Goal: Navigation & Orientation: Find specific page/section

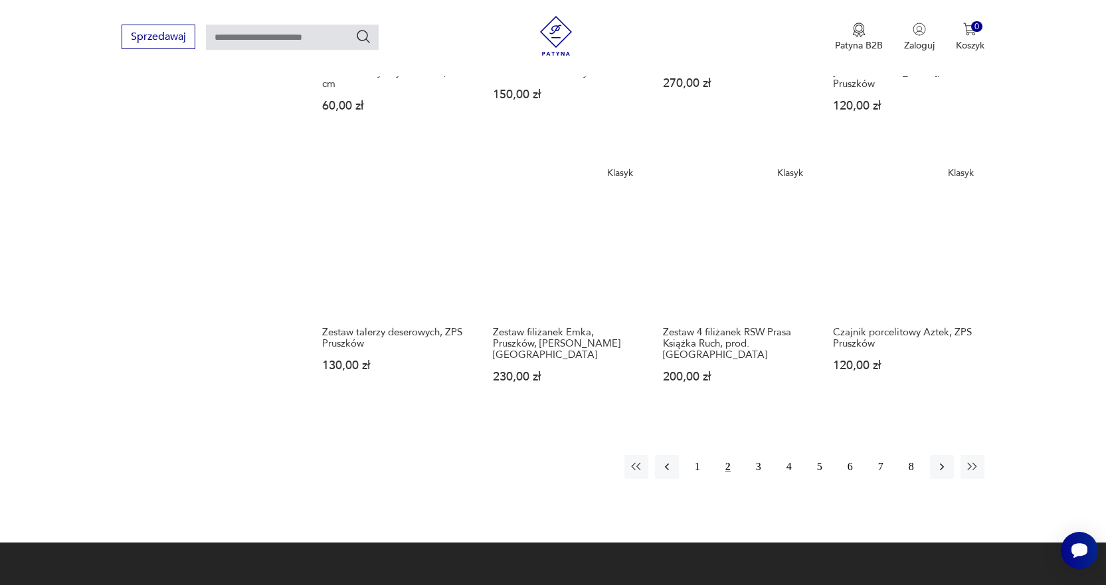
scroll to position [980, 0]
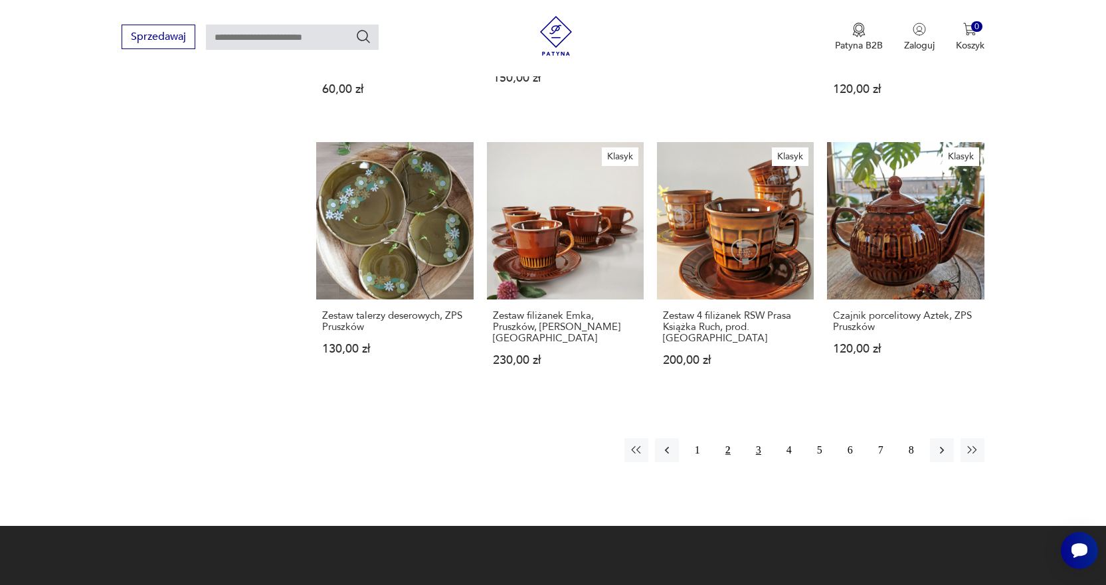
click at [758, 438] on button "3" at bounding box center [759, 450] width 24 height 24
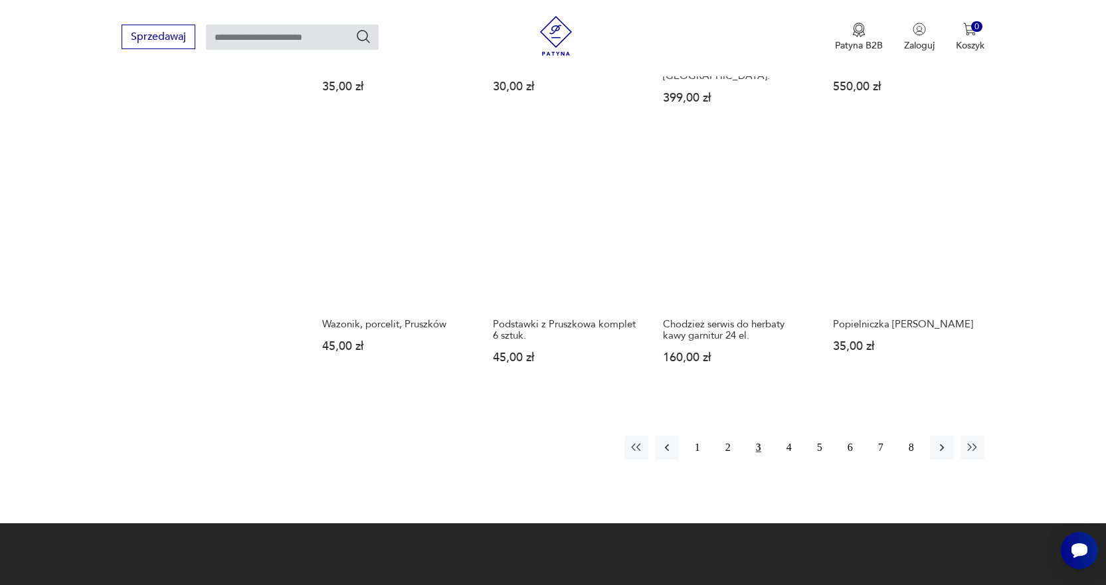
scroll to position [980, 0]
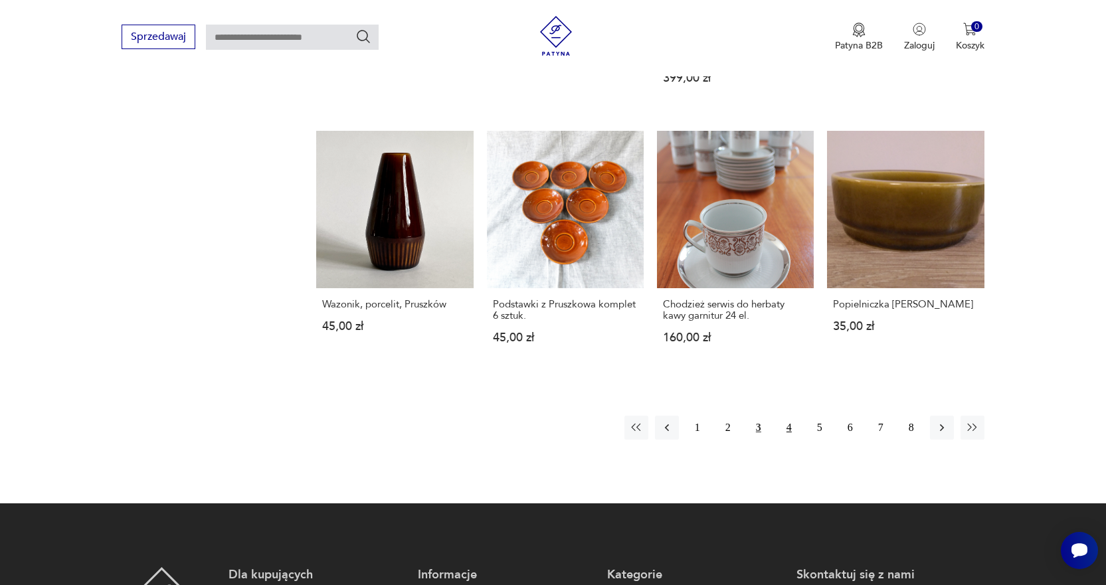
click at [789, 416] on button "4" at bounding box center [789, 428] width 24 height 24
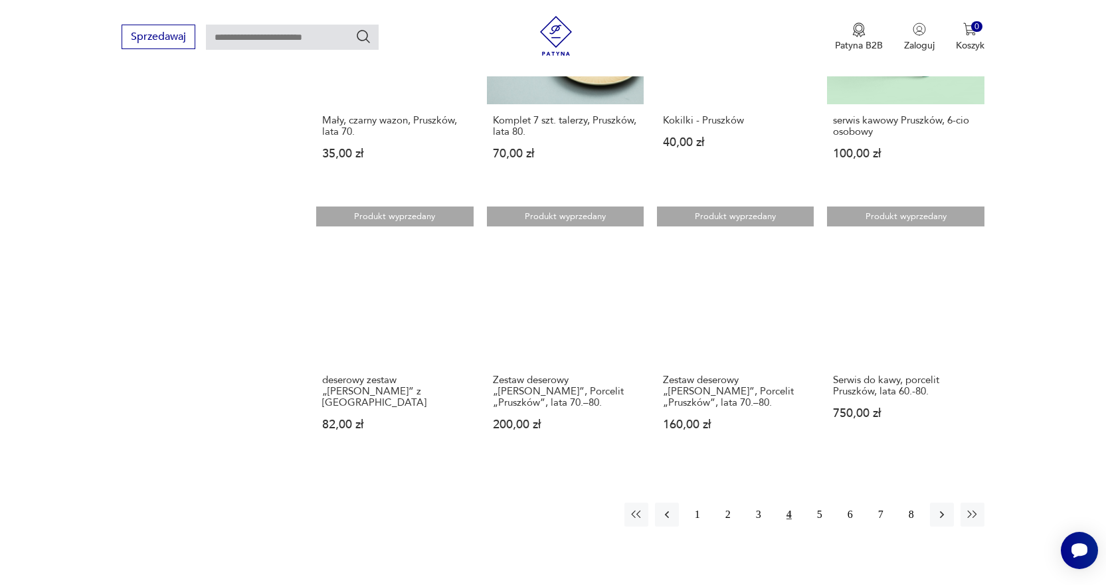
scroll to position [913, 0]
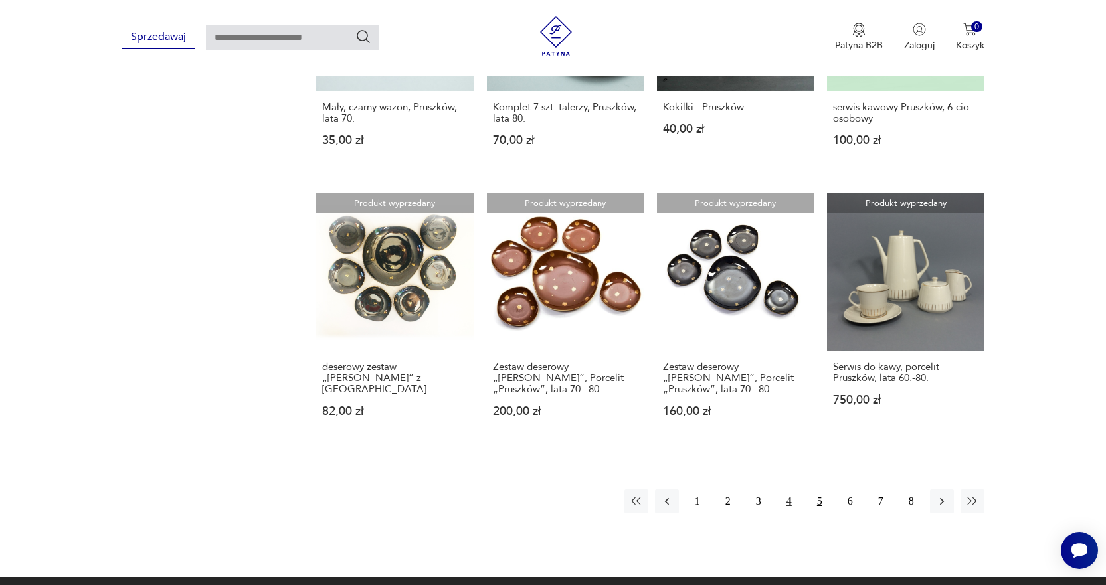
click at [821, 492] on button "5" at bounding box center [820, 502] width 24 height 24
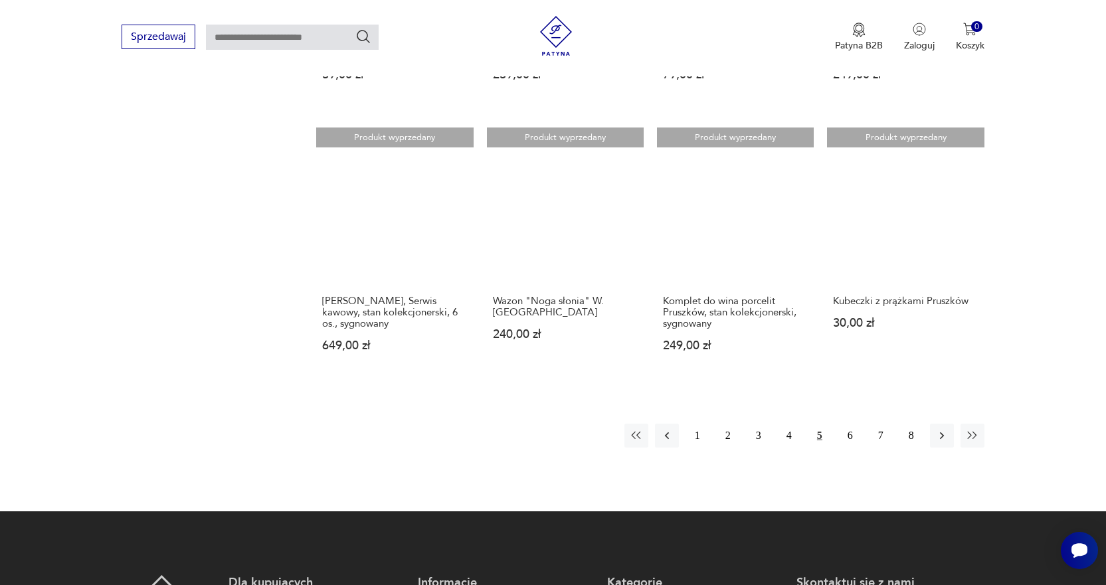
scroll to position [980, 0]
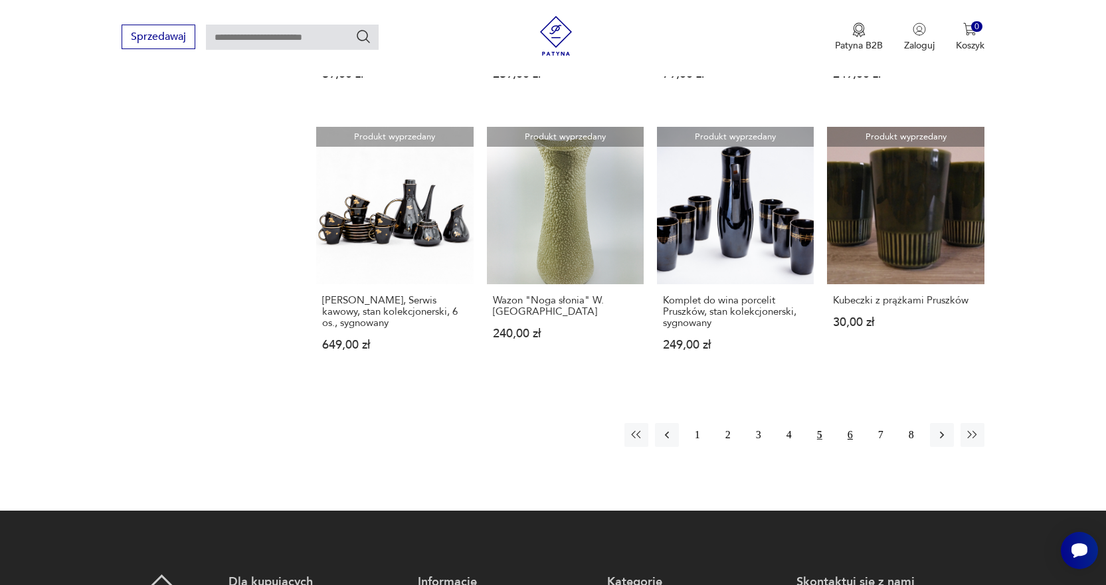
click at [850, 424] on button "6" at bounding box center [850, 435] width 24 height 24
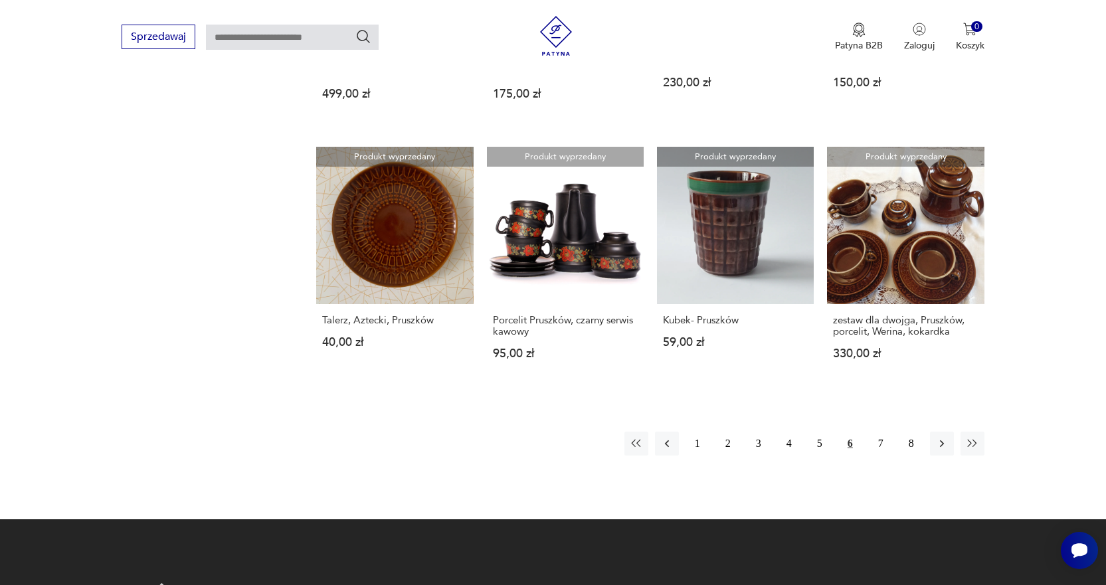
scroll to position [980, 0]
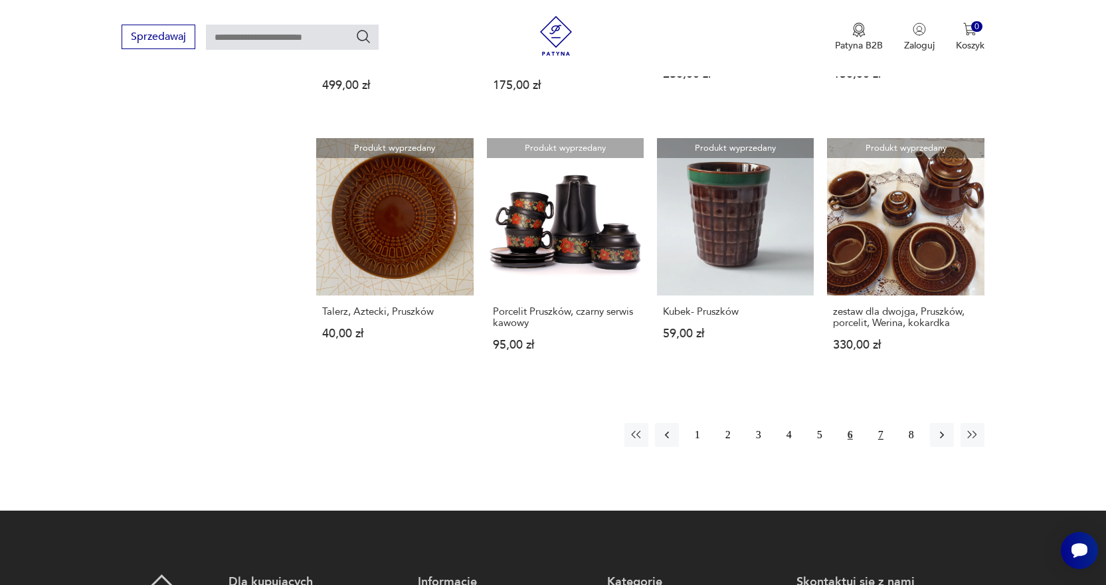
click at [882, 423] on button "7" at bounding box center [881, 435] width 24 height 24
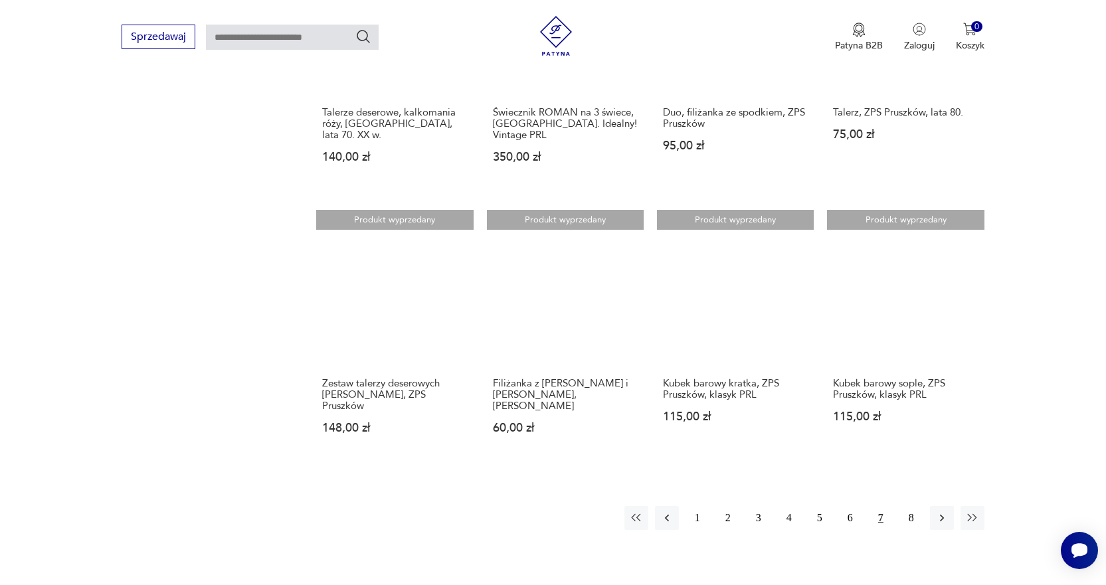
scroll to position [913, 0]
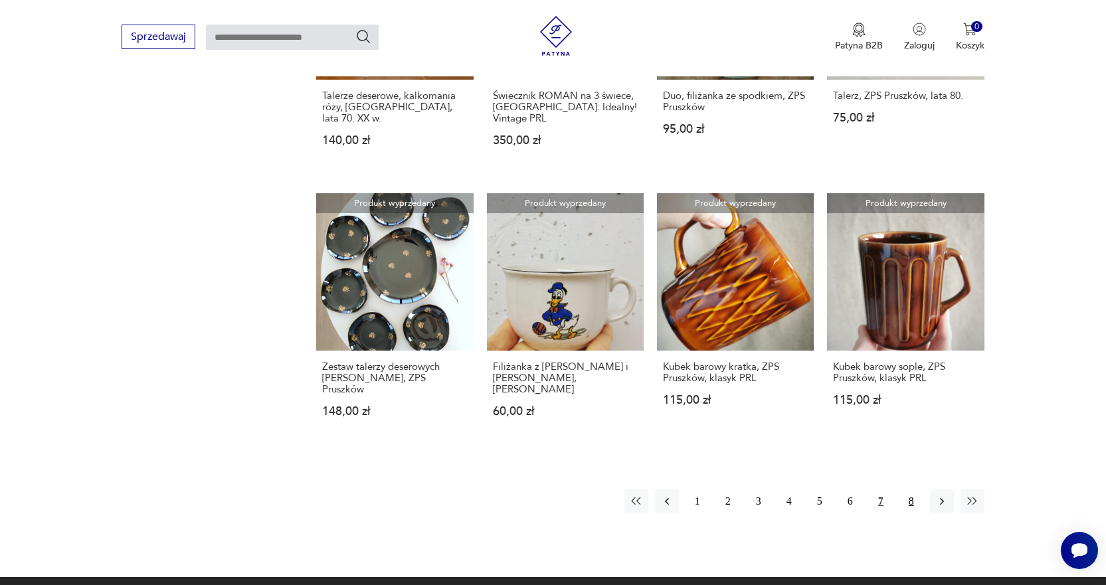
click at [914, 490] on button "8" at bounding box center [911, 502] width 24 height 24
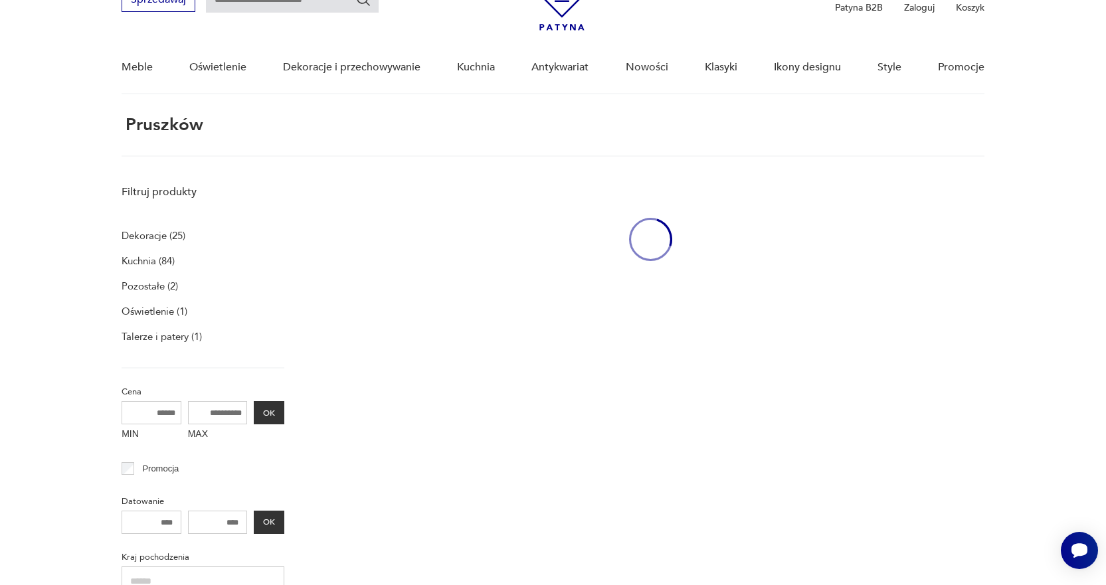
scroll to position [50, 0]
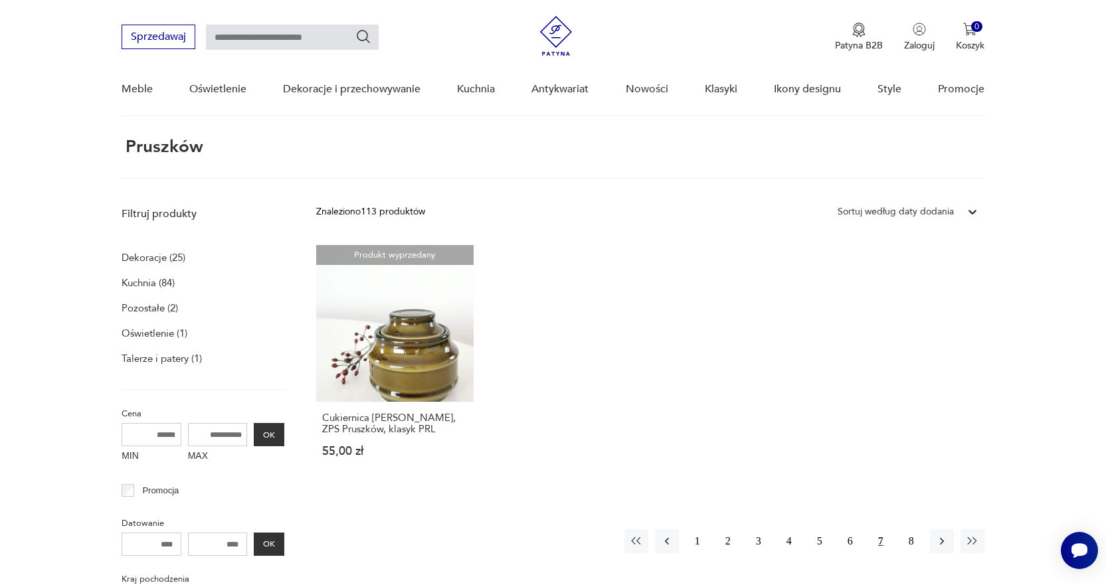
scroll to position [818, 0]
